Goal: Information Seeking & Learning: Learn about a topic

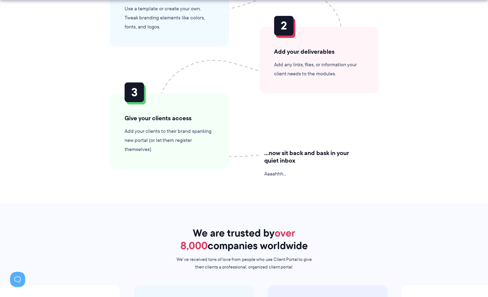
scroll to position [1335, 0]
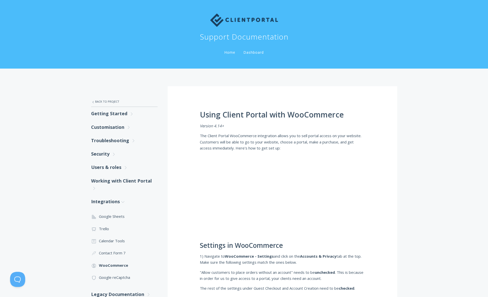
click at [228, 53] on link "Home" at bounding box center [229, 52] width 13 height 5
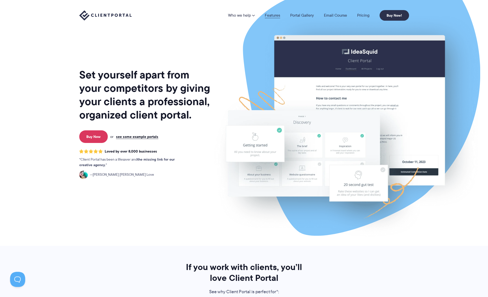
click at [272, 16] on link "Features" at bounding box center [272, 15] width 15 height 4
drag, startPoint x: 374, startPoint y: 4, endPoint x: 361, endPoint y: 14, distance: 16.3
click at [374, 4] on div "Who we help Who we help View pricing Agencies See how Client Portal can help gi…" at bounding box center [244, 15] width 488 height 31
click at [363, 15] on link "Pricing" at bounding box center [363, 15] width 12 height 4
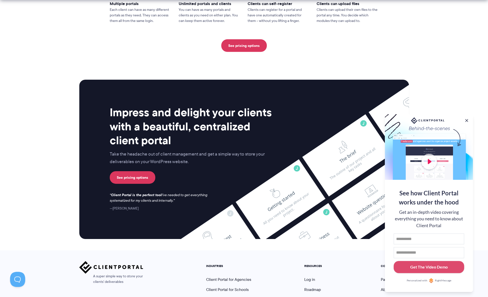
scroll to position [1258, 0]
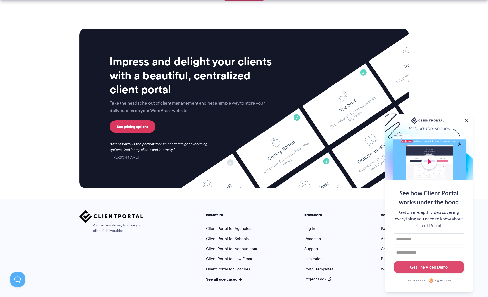
click at [465, 120] on button at bounding box center [467, 120] width 6 height 6
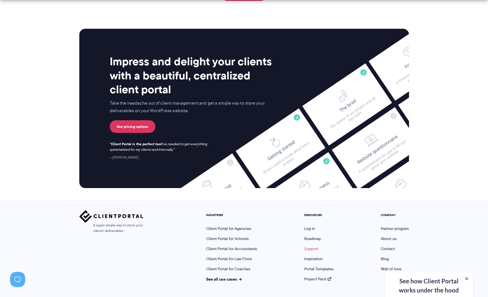
click at [313, 246] on link "Support" at bounding box center [311, 249] width 14 height 6
